Goal: Transaction & Acquisition: Book appointment/travel/reservation

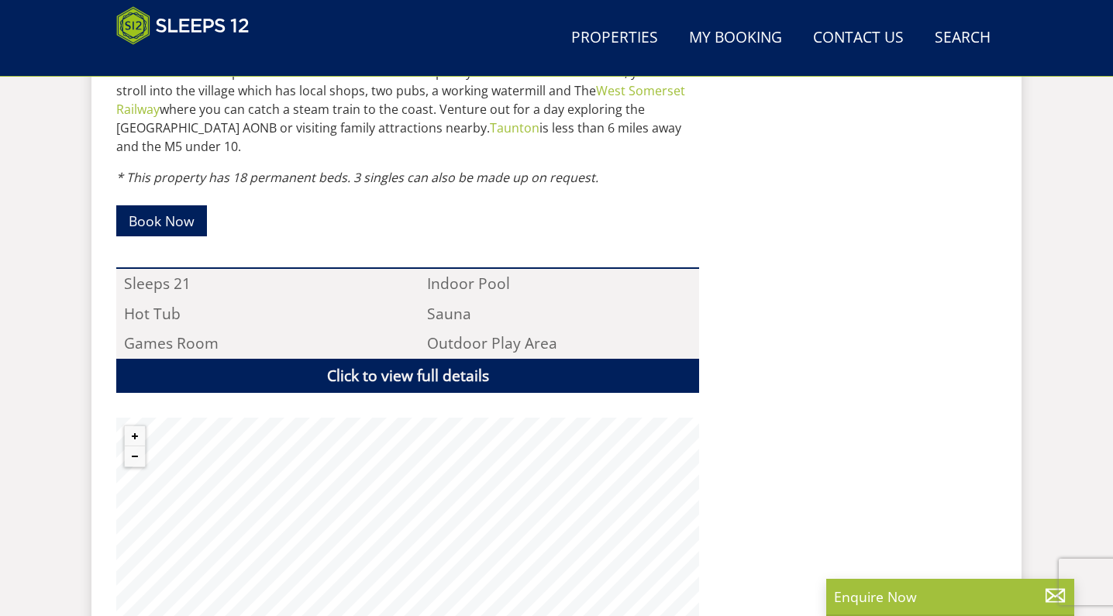
scroll to position [968, 0]
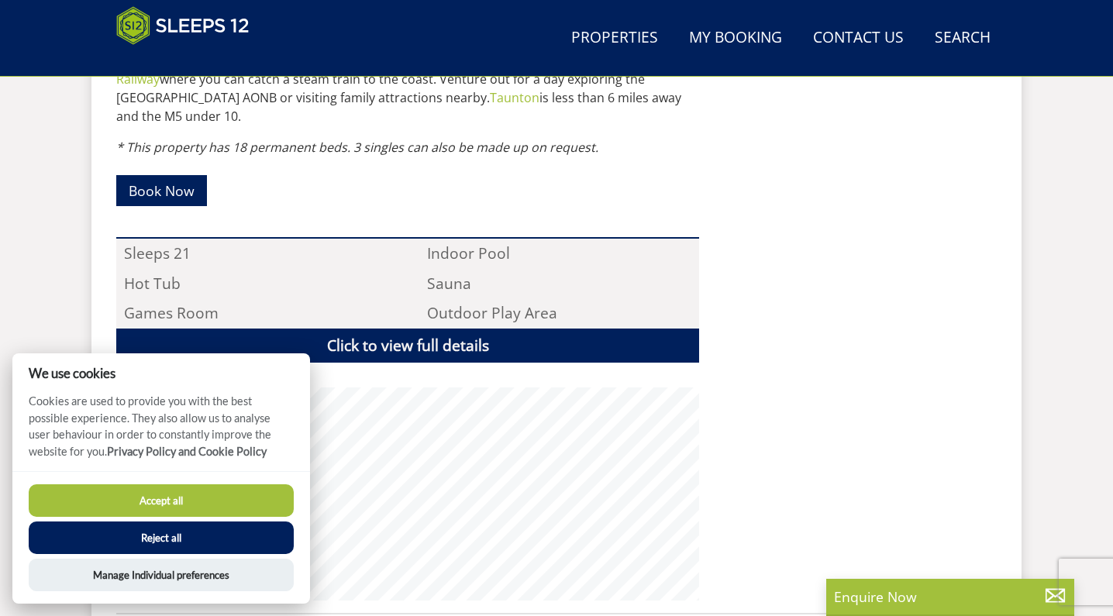
click at [191, 532] on button "Reject all" at bounding box center [161, 538] width 265 height 33
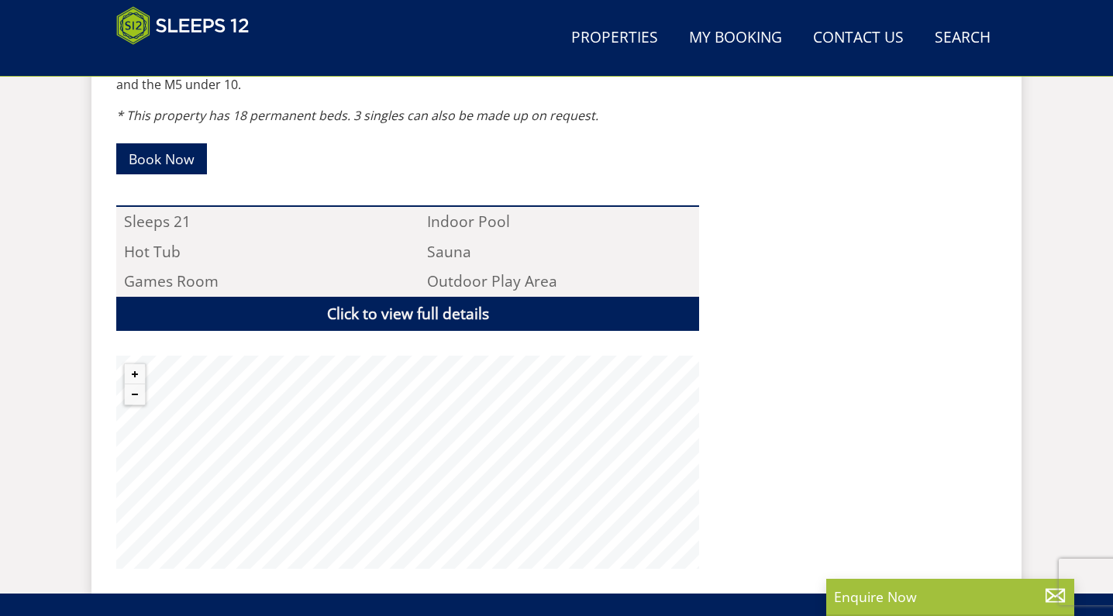
scroll to position [898, 0]
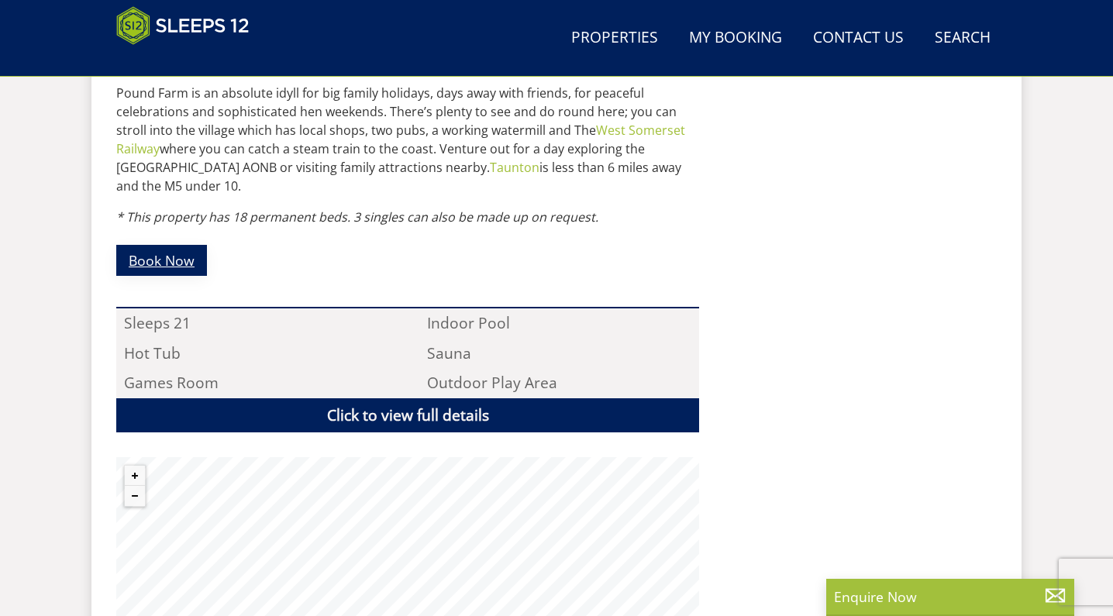
click at [184, 245] on link "Book Now" at bounding box center [161, 260] width 91 height 30
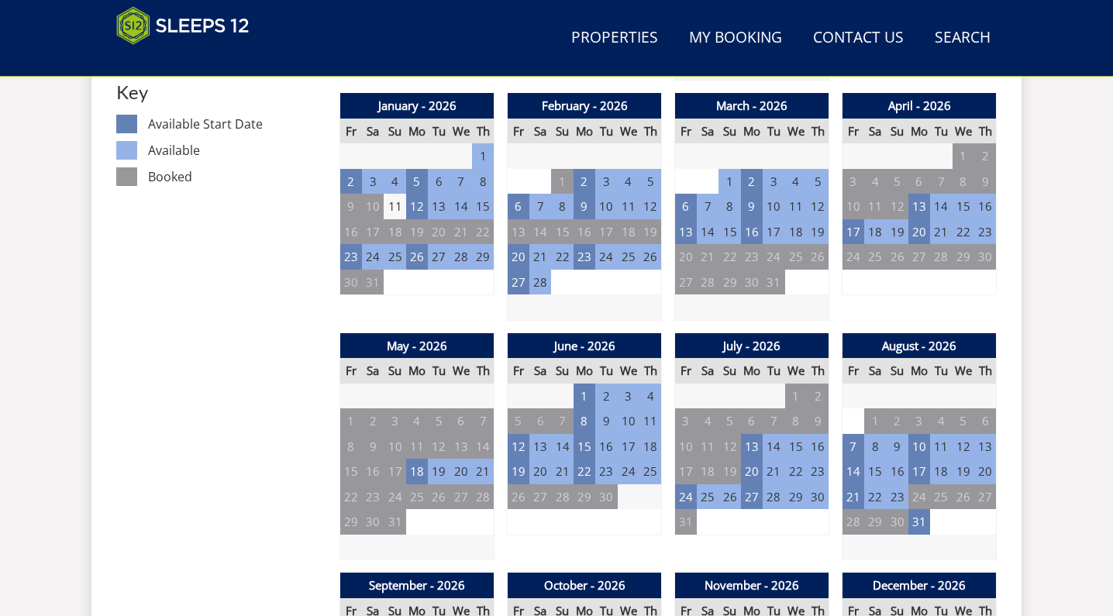
scroll to position [901, 0]
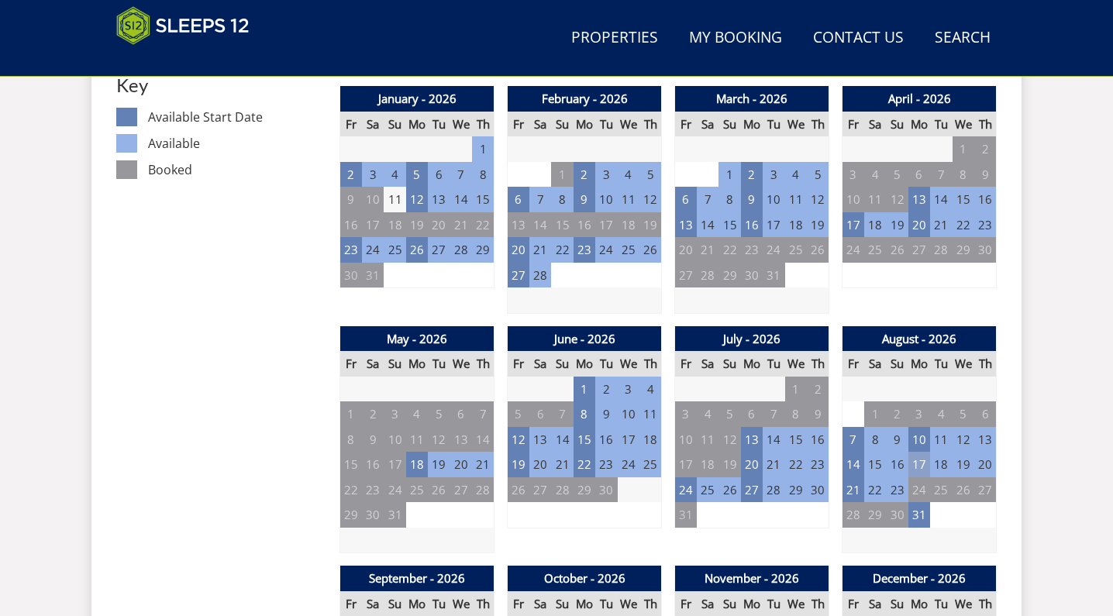
click at [926, 457] on td "17" at bounding box center [919, 465] width 22 height 26
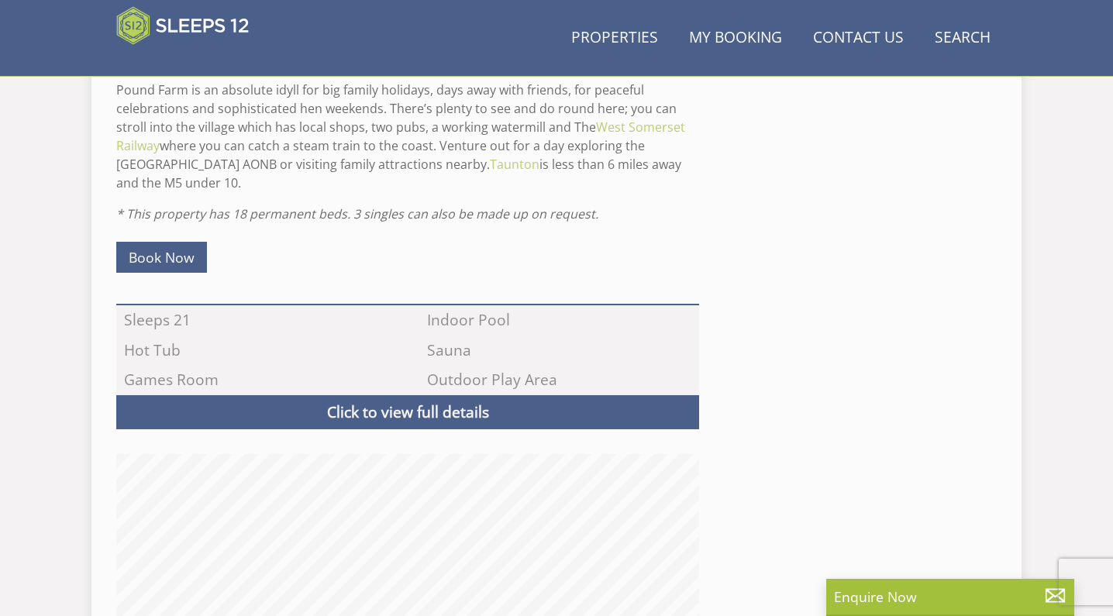
scroll to position [898, 0]
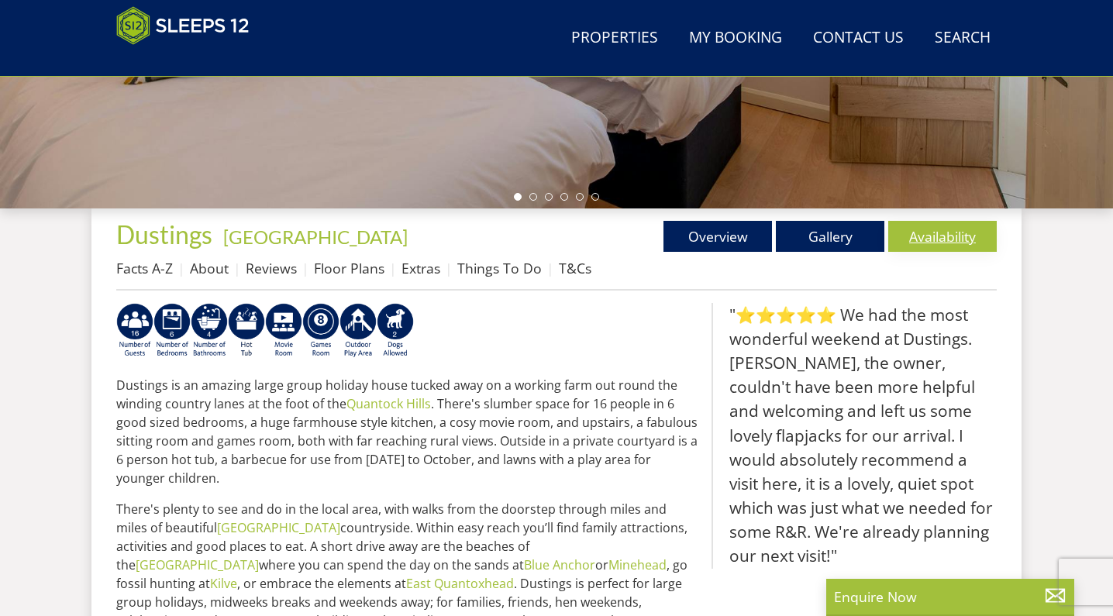
click at [929, 244] on link "Availability" at bounding box center [942, 236] width 109 height 31
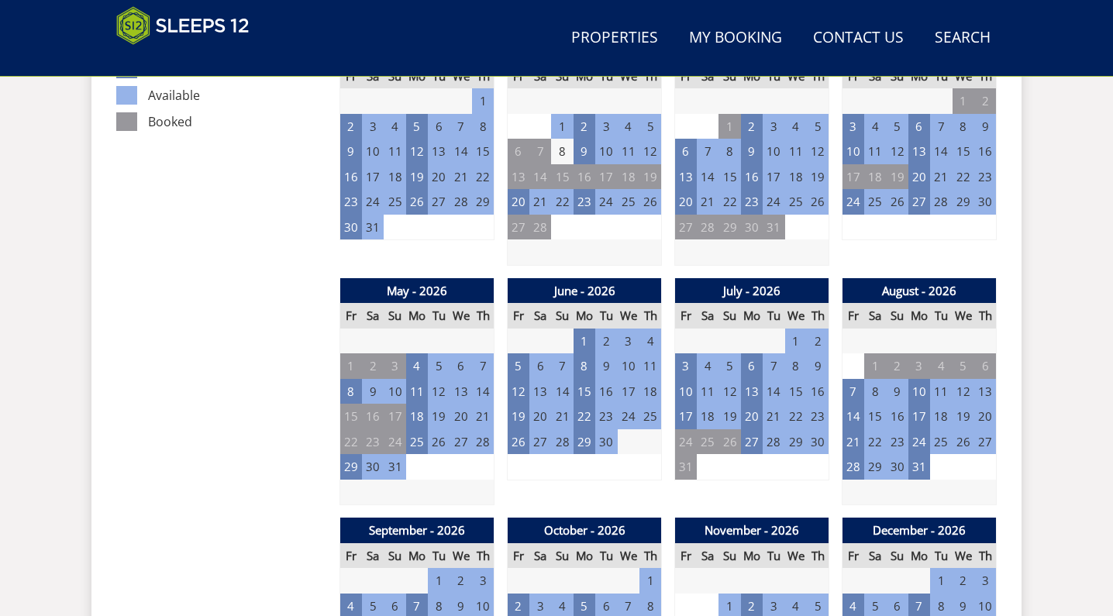
scroll to position [951, 0]
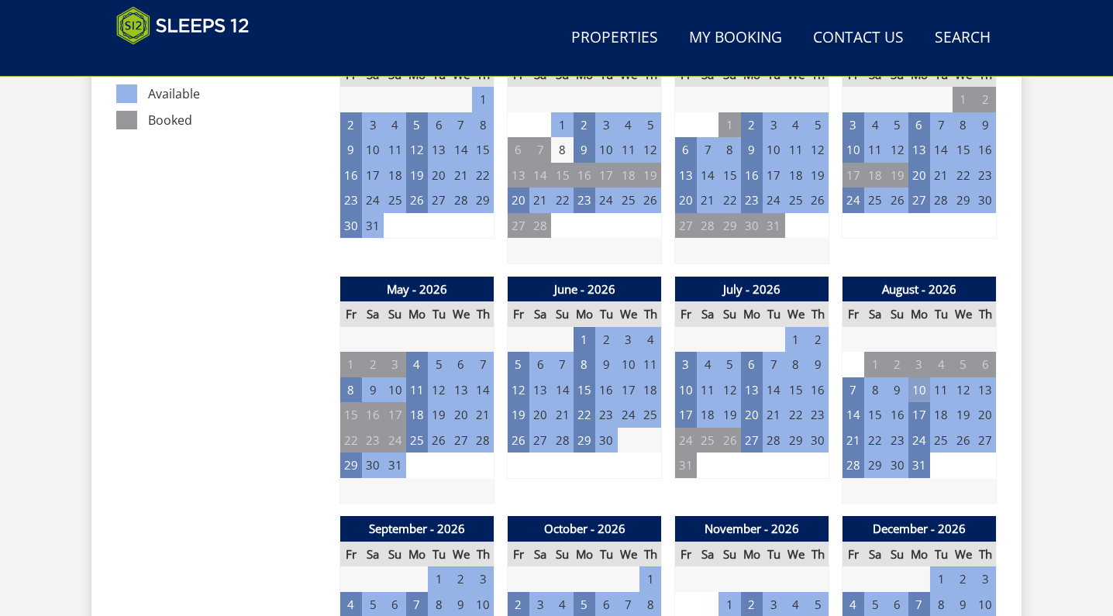
click at [915, 377] on td "10" at bounding box center [919, 390] width 22 height 26
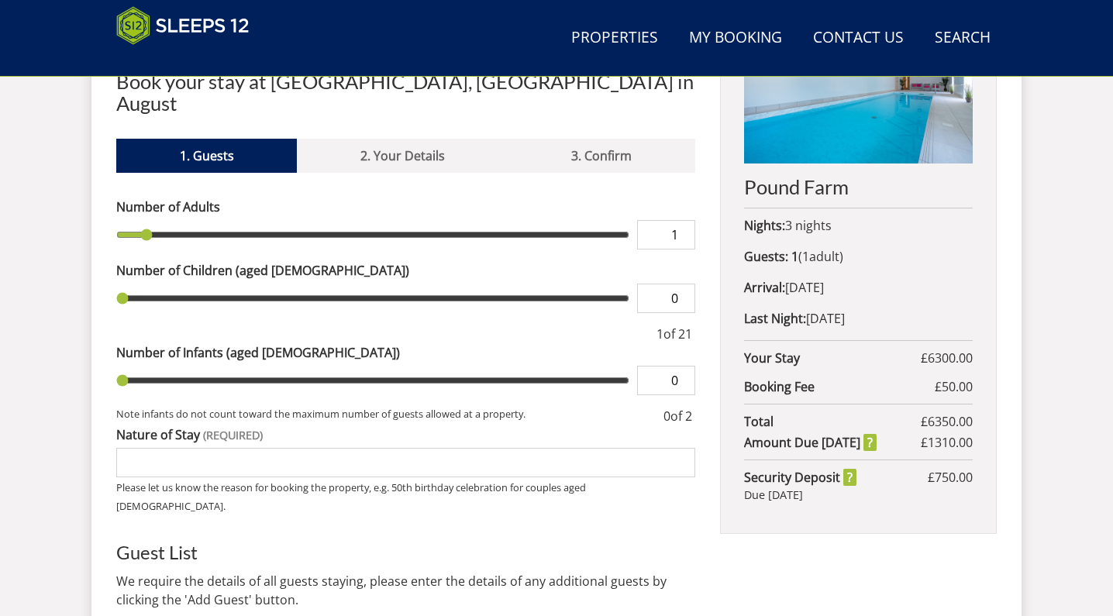
scroll to position [680, 0]
